Goal: Transaction & Acquisition: Obtain resource

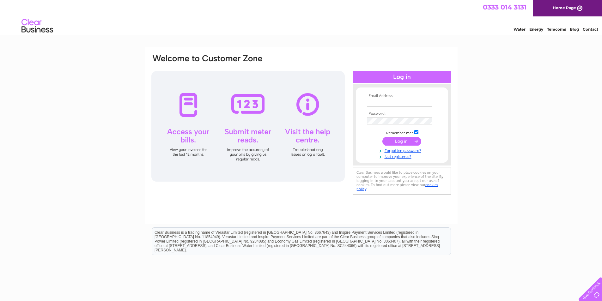
type input "accounts@breckan.scot"
click at [403, 141] on input "submit" at bounding box center [402, 141] width 39 height 9
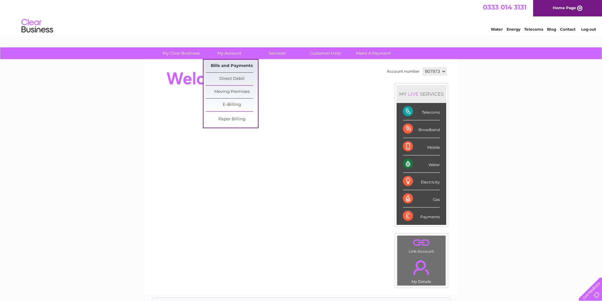
click at [229, 63] on link "Bills and Payments" at bounding box center [232, 66] width 52 height 13
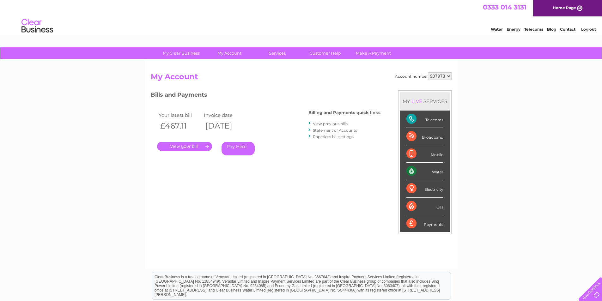
click at [179, 149] on link "." at bounding box center [184, 146] width 55 height 9
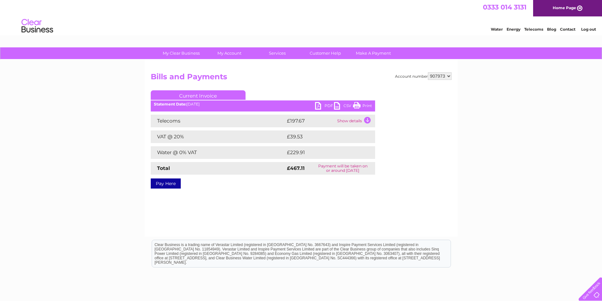
click at [326, 111] on link "PDF" at bounding box center [324, 106] width 19 height 9
